Goal: Find specific page/section: Find specific page/section

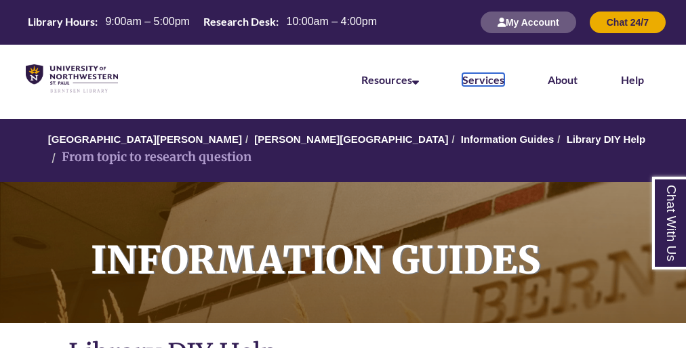
click at [502, 79] on link "Services" at bounding box center [483, 79] width 42 height 13
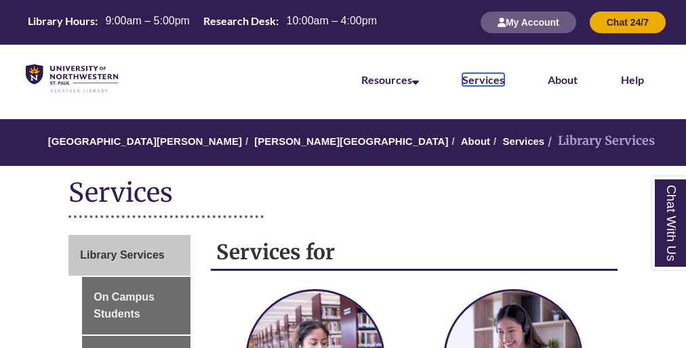
click at [502, 79] on link "Services" at bounding box center [483, 79] width 42 height 13
